Goal: Task Accomplishment & Management: Use online tool/utility

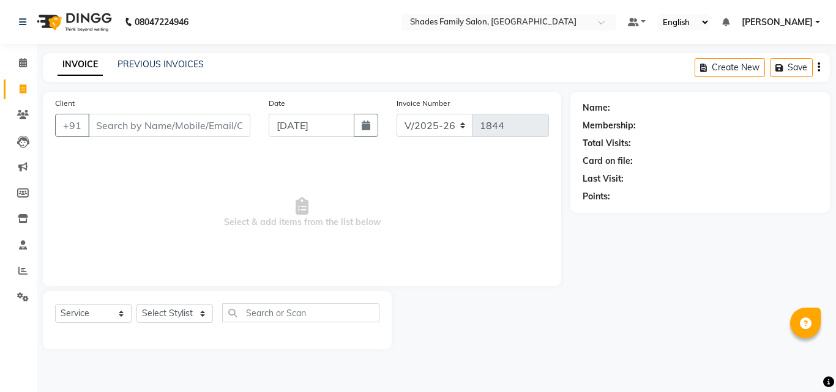
select select "7447"
select select "service"
select select "65368"
click at [137, 304] on select "Select Stylist [PERSON_NAME] [PERSON_NAME]" at bounding box center [175, 313] width 77 height 19
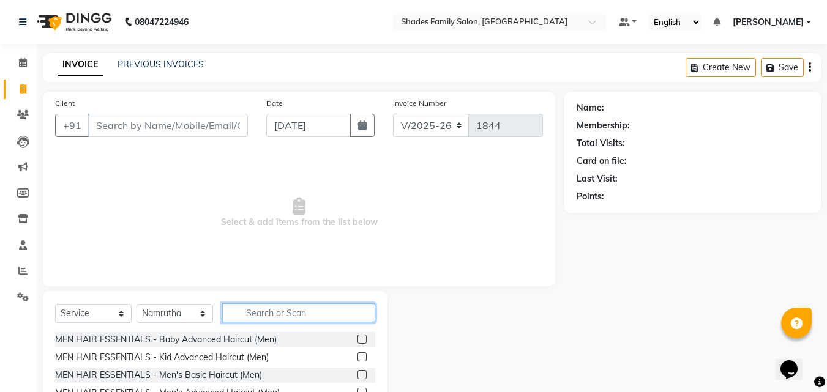
click at [258, 317] on input "text" at bounding box center [298, 313] width 153 height 19
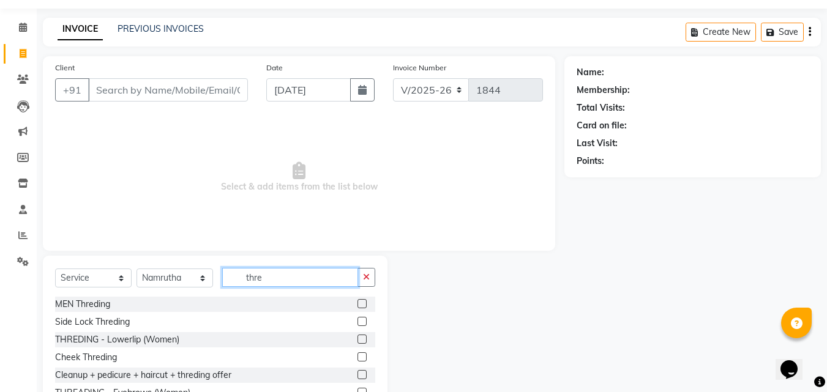
scroll to position [98, 0]
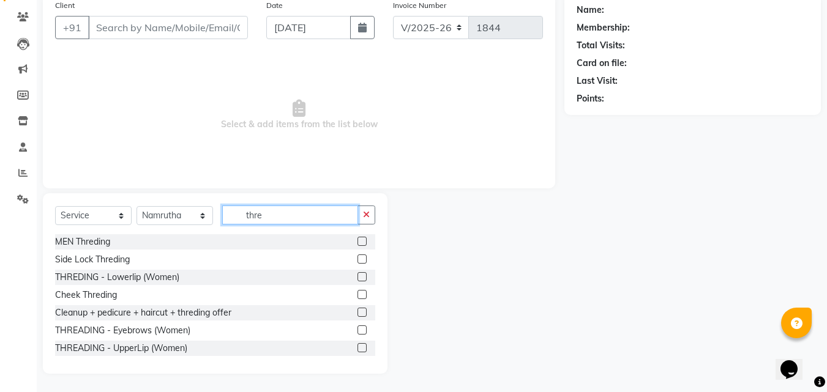
type input "thre"
click at [358, 331] on label at bounding box center [362, 330] width 9 height 9
click at [358, 331] on input "checkbox" at bounding box center [362, 331] width 8 height 8
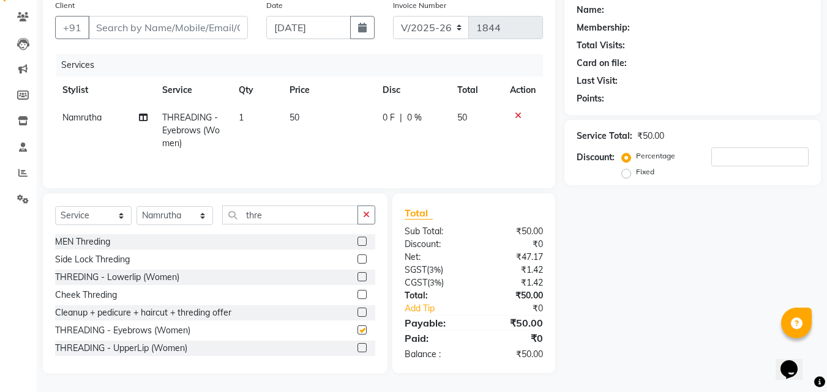
click at [358, 331] on label at bounding box center [362, 330] width 9 height 9
click at [358, 331] on input "checkbox" at bounding box center [362, 331] width 8 height 8
click at [358, 332] on label at bounding box center [362, 330] width 9 height 9
click at [358, 332] on input "checkbox" at bounding box center [362, 331] width 8 height 8
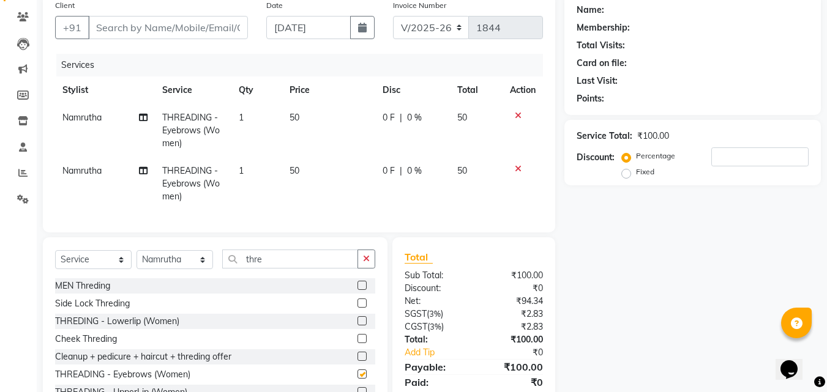
scroll to position [151, 0]
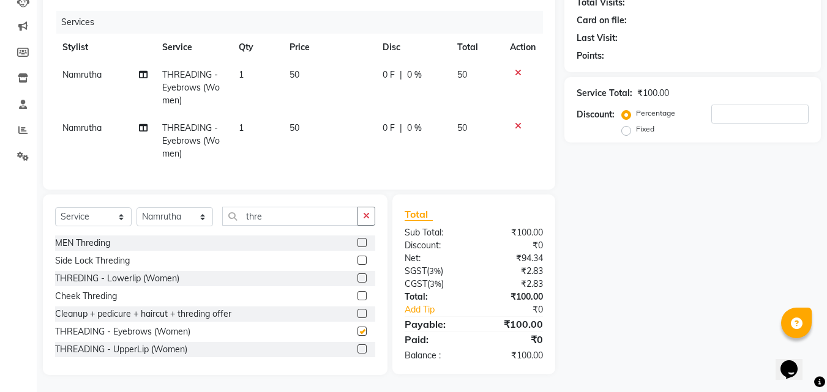
checkbox input "false"
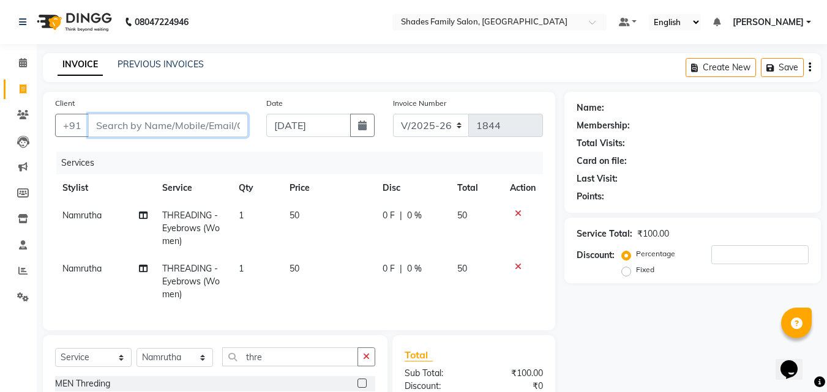
click at [199, 118] on input "Client" at bounding box center [168, 125] width 160 height 23
type input "8"
type input "0"
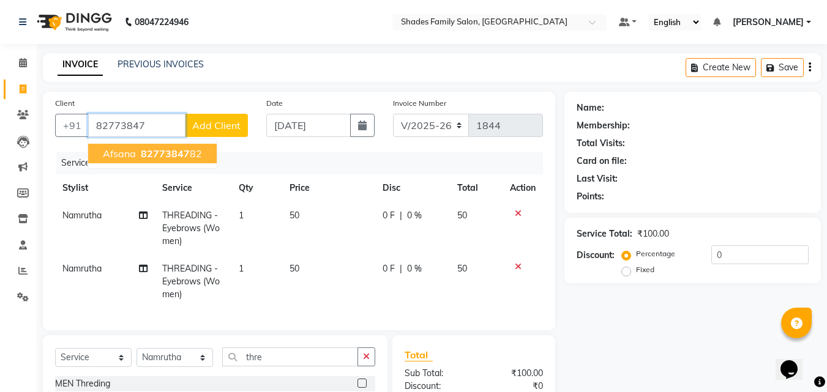
click at [175, 150] on span "82773847" at bounding box center [165, 154] width 49 height 12
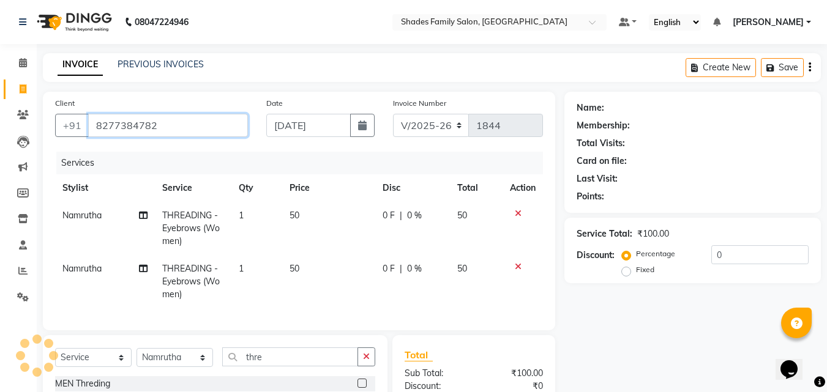
type input "8277384782"
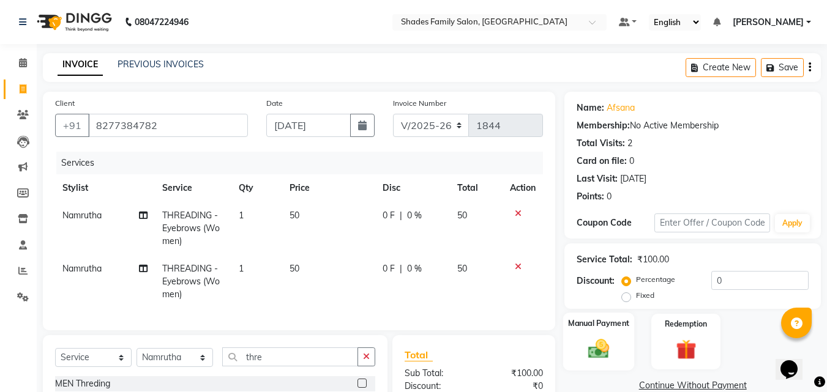
click at [612, 346] on img at bounding box center [599, 349] width 34 height 24
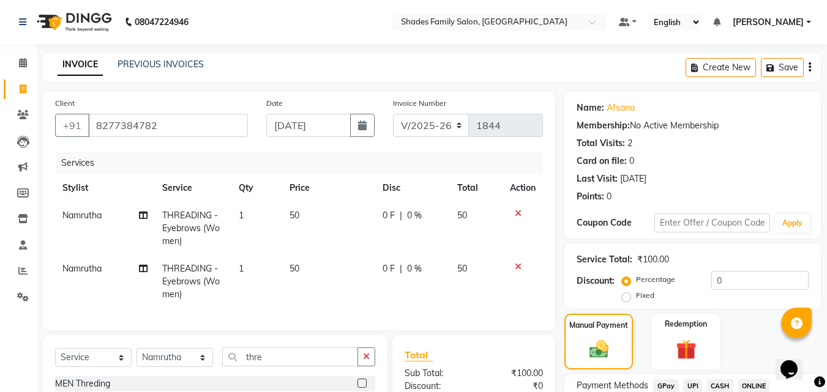
scroll to position [122, 0]
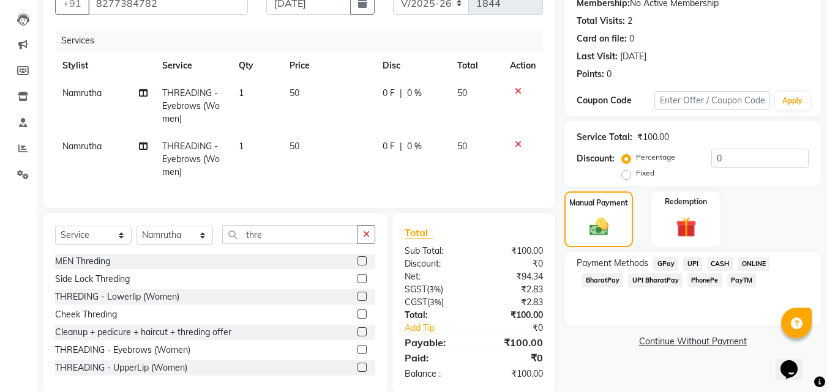
click at [749, 262] on span "ONLINE" at bounding box center [754, 264] width 32 height 14
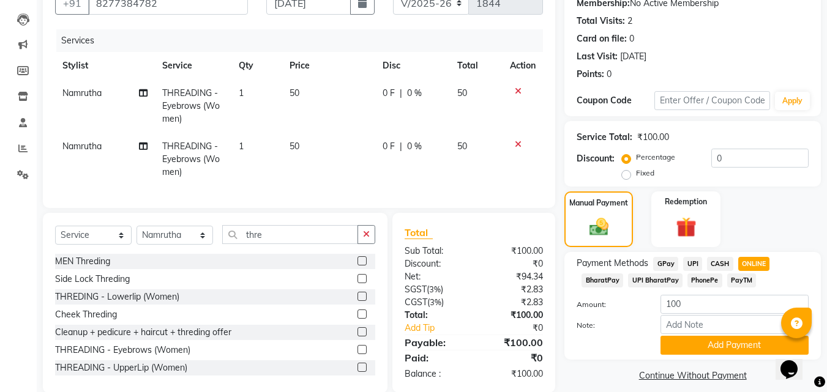
scroll to position [151, 0]
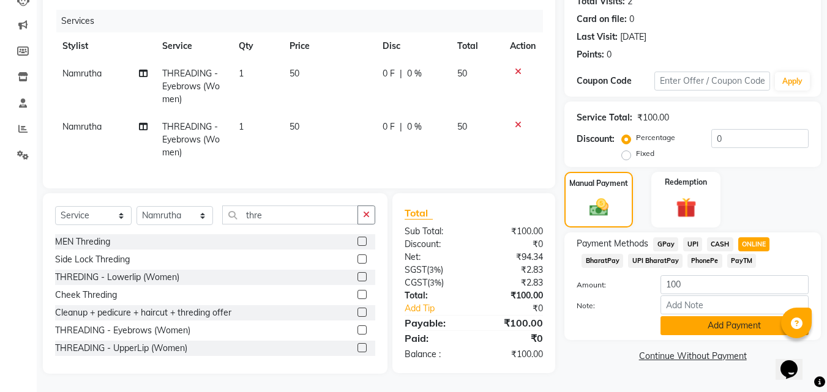
click at [715, 317] on button "Add Payment" at bounding box center [735, 326] width 148 height 19
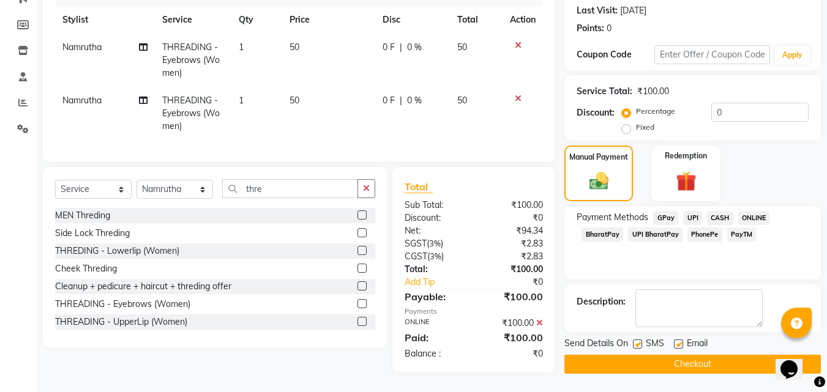
scroll to position [176, 0]
click at [668, 356] on button "Checkout" at bounding box center [693, 364] width 257 height 19
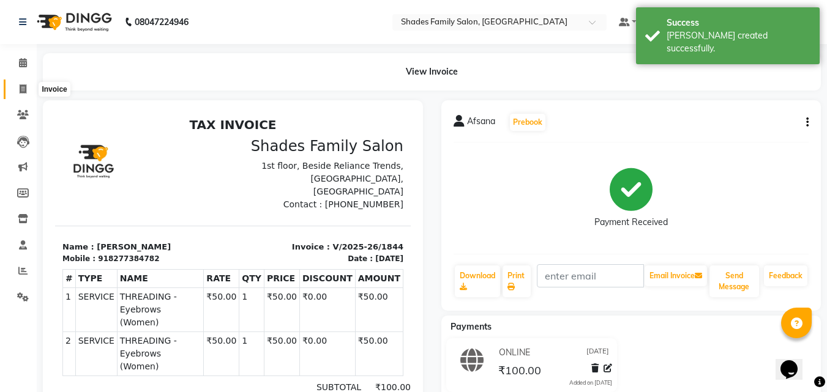
click at [27, 88] on span at bounding box center [22, 90] width 21 height 14
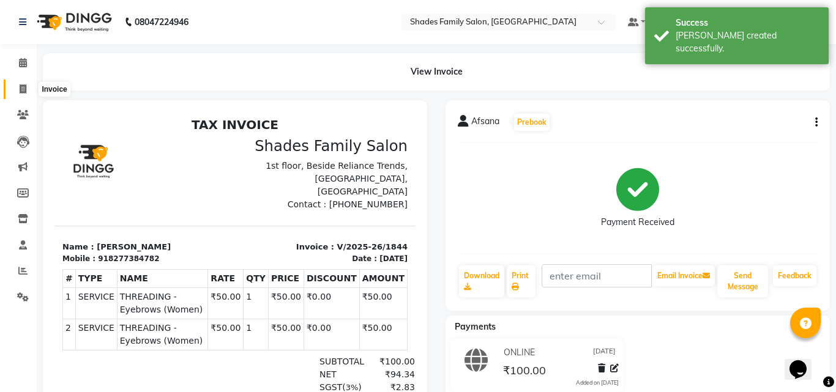
select select "service"
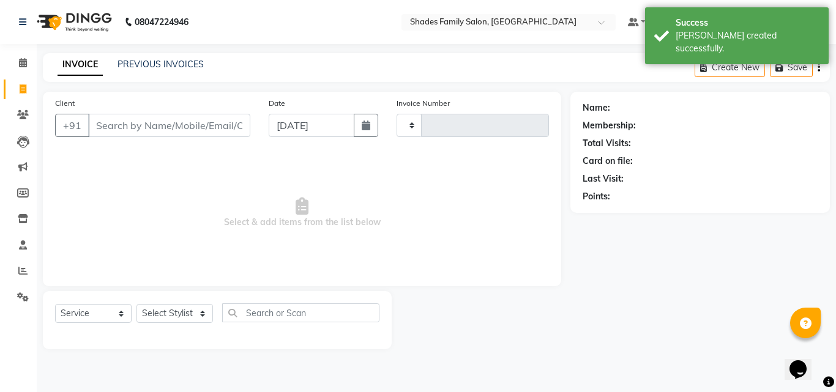
type input "1845"
select select "7447"
